Goal: Task Accomplishment & Management: Complete application form

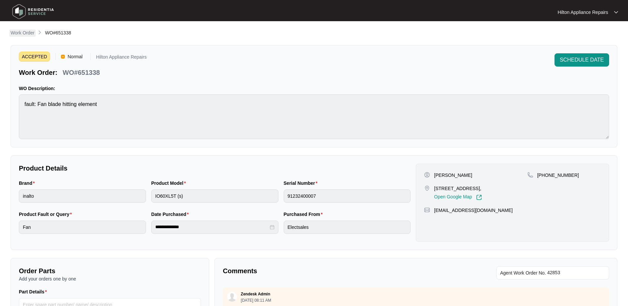
click at [25, 34] on p "Work Order" at bounding box center [23, 32] width 24 height 7
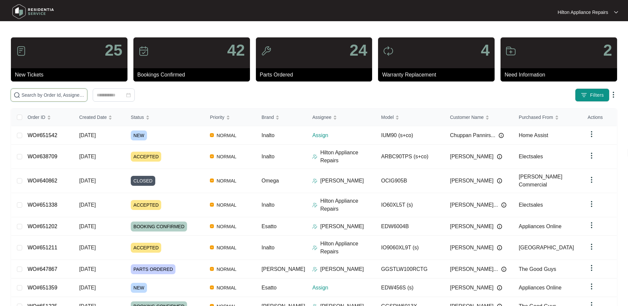
drag, startPoint x: 37, startPoint y: 92, endPoint x: 36, endPoint y: 95, distance: 3.5
click at [36, 93] on input "text" at bounding box center [53, 94] width 63 height 7
paste input "WO#647867"
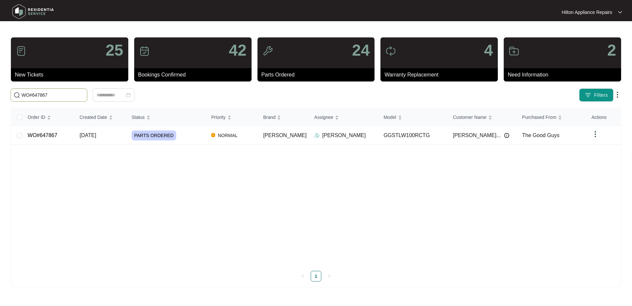
type input "WO#647867"
click at [96, 136] on span "[DATE]" at bounding box center [88, 135] width 17 height 6
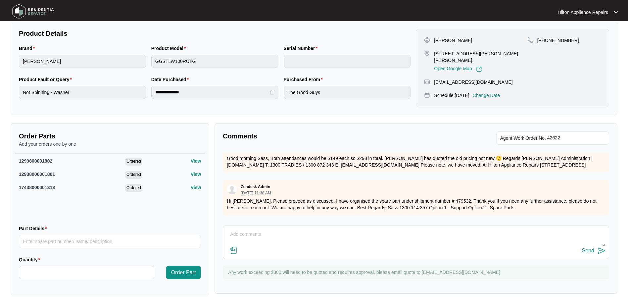
scroll to position [158, 0]
click at [237, 233] on textarea at bounding box center [415, 237] width 379 height 17
drag, startPoint x: 259, startPoint y: 240, endPoint x: 275, endPoint y: 247, distance: 17.5
click at [259, 240] on textarea "Hi Team, We received" at bounding box center [415, 237] width 379 height 17
paste textarea "12938000001802"
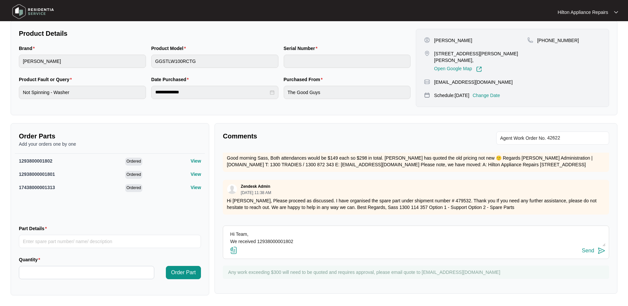
drag, startPoint x: 255, startPoint y: 241, endPoint x: 269, endPoint y: 243, distance: 13.7
click at [256, 241] on textarea "Hi Team, We received 12938000001802" at bounding box center [415, 237] width 379 height 17
click at [326, 242] on textarea "Hi Team, We received one of each: 12938000001802" at bounding box center [415, 237] width 379 height 17
click at [339, 242] on textarea "Hi Team, We received one of each: 12938000001802 and" at bounding box center [415, 237] width 379 height 17
paste textarea "12938000001801"
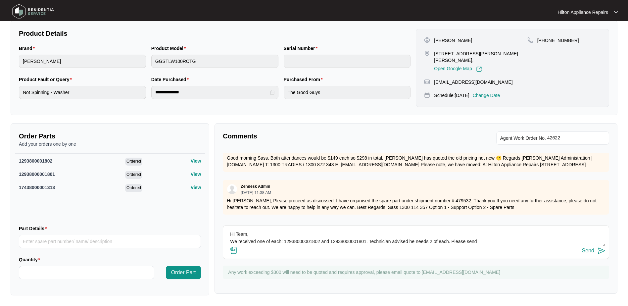
drag, startPoint x: 478, startPoint y: 242, endPoint x: 453, endPoint y: 243, distance: 25.2
click at [453, 243] on textarea "Hi Team, We received one of each: 12938000001802 and 12938000001801. Technician…" at bounding box center [415, 237] width 379 height 17
type textarea "Hi Team, We received one of each: 12938000001802 and 12938000001801. Technician…"
click at [30, 240] on input "Part Details" at bounding box center [110, 241] width 182 height 13
paste input "12938000001802"
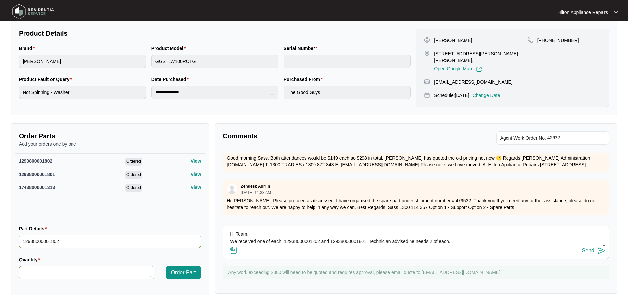
type input "12938000001802"
click at [29, 271] on input "Quantity" at bounding box center [86, 272] width 135 height 13
type input "*"
click at [176, 272] on span "Order Part" at bounding box center [183, 272] width 25 height 8
click at [35, 271] on input "Quantity" at bounding box center [86, 272] width 135 height 13
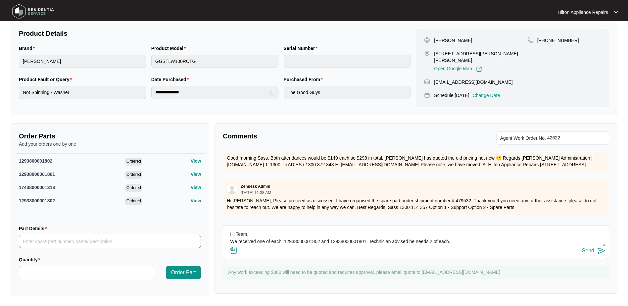
type input "*"
click at [31, 238] on input "Part Details" at bounding box center [110, 241] width 182 height 13
paste input "12938000001801"
type input "12938000001801"
click at [179, 270] on span "Order Part" at bounding box center [183, 272] width 25 height 8
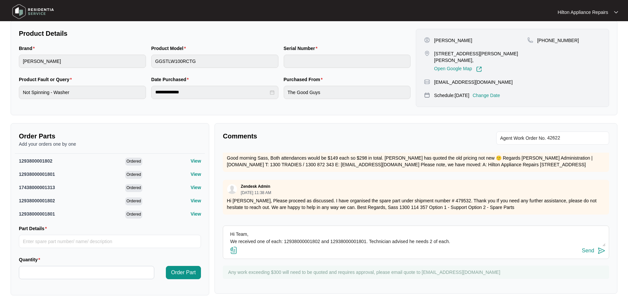
scroll to position [13, 0]
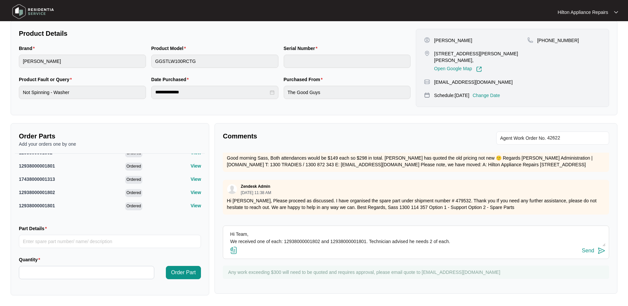
click at [463, 240] on textarea "Hi Team, We received one of each: 12938000001802 and 12938000001801. Technician…" at bounding box center [415, 237] width 379 height 17
type textarea "Hi Team, We received one of each: 12938000001802 and 12938000001801. Technician…"
drag, startPoint x: 373, startPoint y: 244, endPoint x: 211, endPoint y: 233, distance: 162.8
click at [211, 233] on div "Order Parts Add your orders one by one 1293800001802 Ordered View 1293800000180…" at bounding box center [314, 209] width 612 height 172
click at [585, 249] on div "Send" at bounding box center [588, 250] width 12 height 6
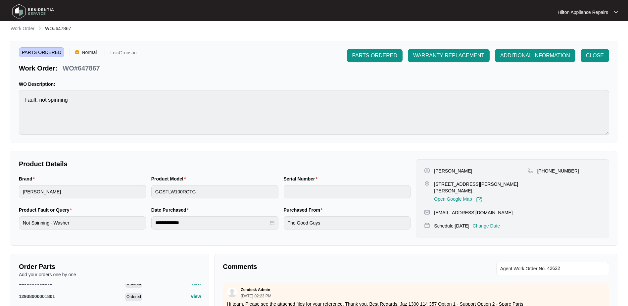
scroll to position [0, 0]
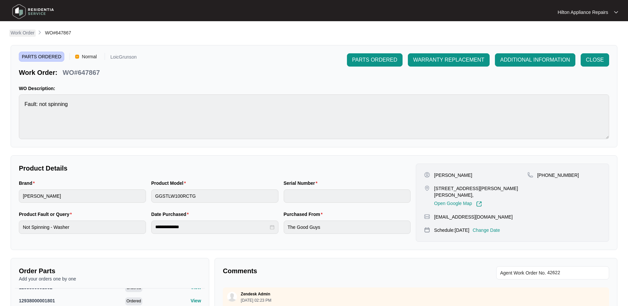
drag, startPoint x: 20, startPoint y: 30, endPoint x: 29, endPoint y: 35, distance: 9.9
click at [20, 30] on p "Work Order" at bounding box center [23, 32] width 24 height 7
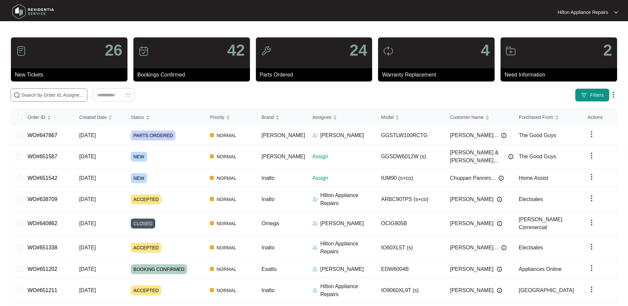
click at [34, 92] on input "text" at bounding box center [53, 94] width 63 height 7
paste input "WO#649794"
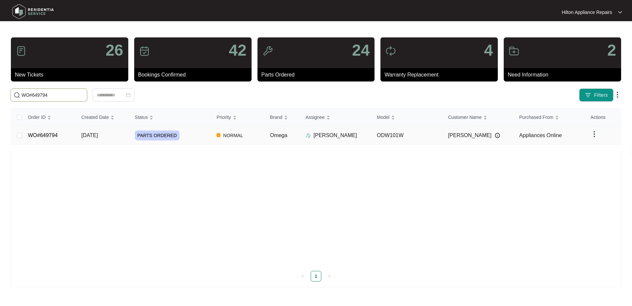
type input "WO#649794"
click at [87, 136] on span "[DATE]" at bounding box center [89, 135] width 17 height 6
